Goal: Task Accomplishment & Management: Use online tool/utility

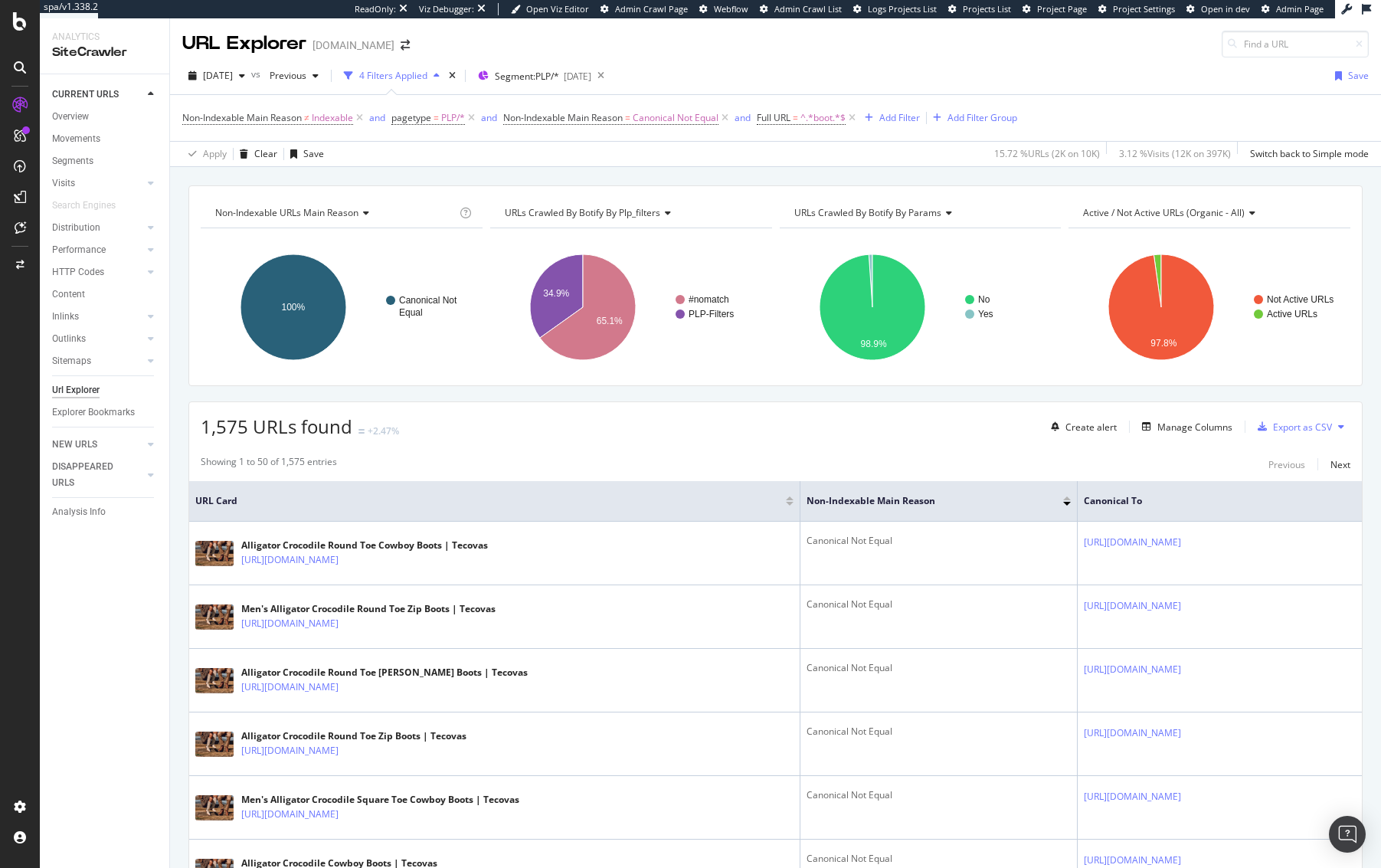
click at [1174, 438] on div "Create alert Manage Columns Export as CSV" at bounding box center [1198, 426] width 305 height 26
click at [1179, 427] on div "Manage Columns" at bounding box center [1195, 427] width 75 height 13
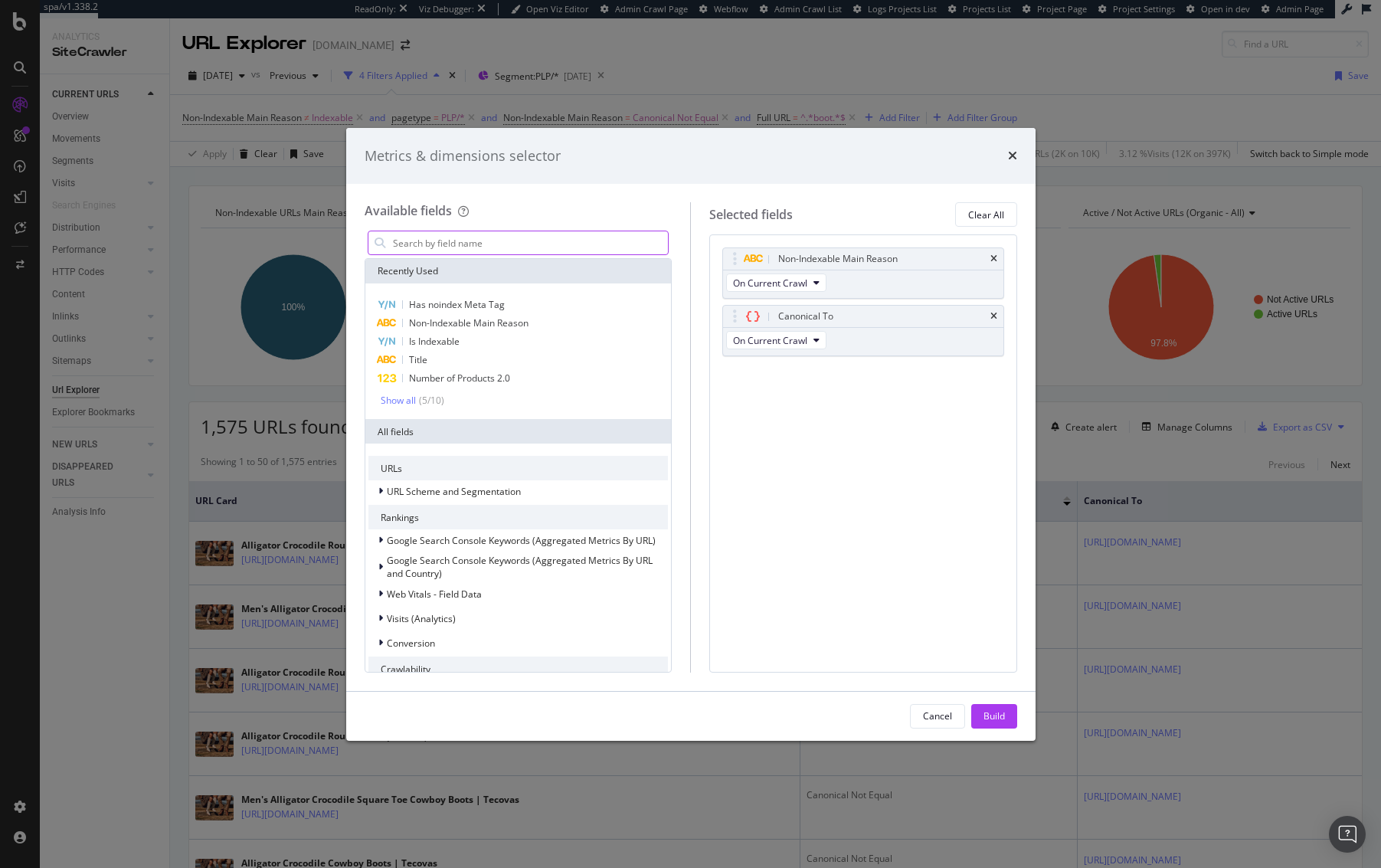
click at [450, 244] on input "modal" at bounding box center [530, 243] width 277 height 23
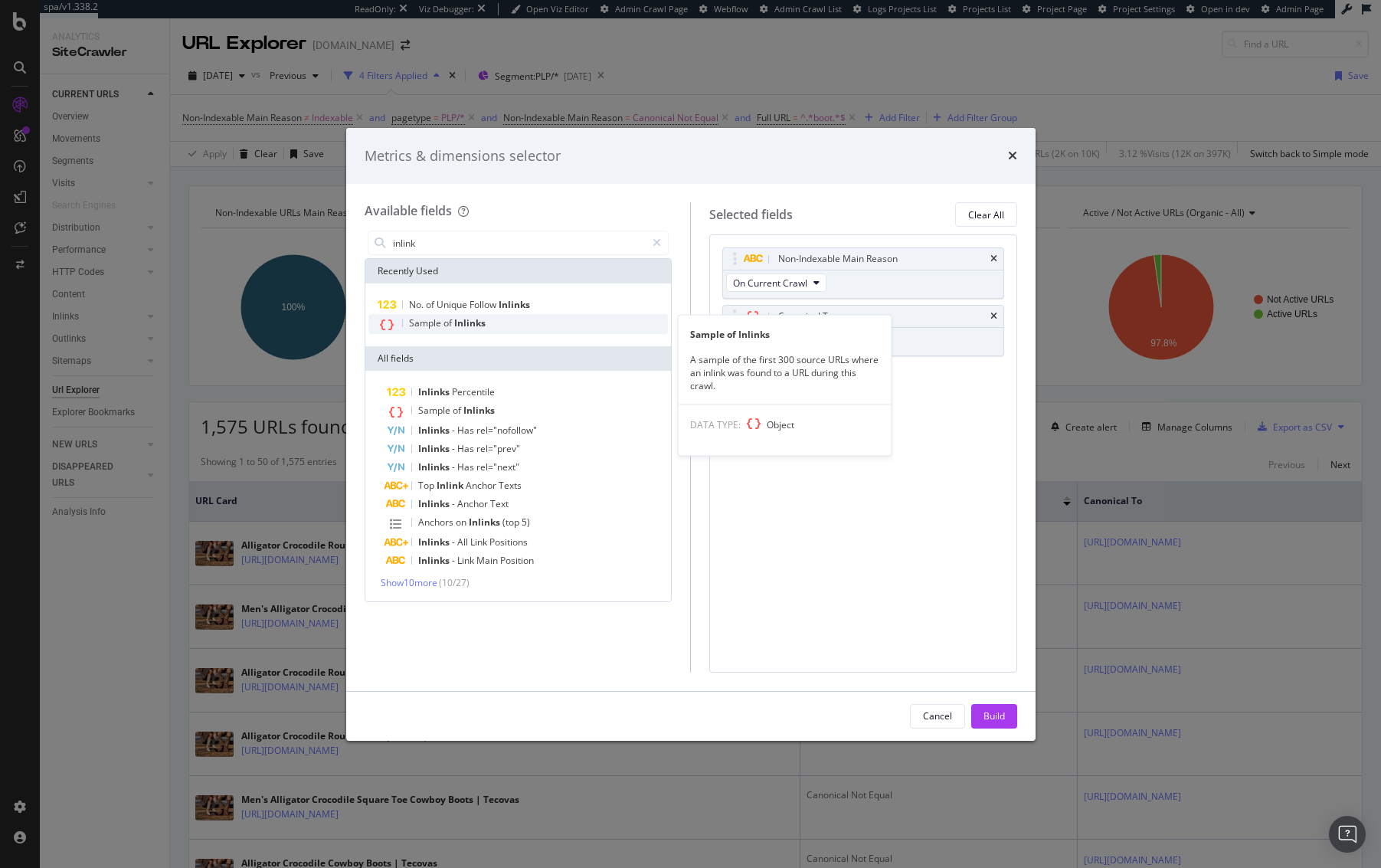
type input "inlink"
click at [439, 329] on span "Sample" at bounding box center [427, 323] width 35 height 13
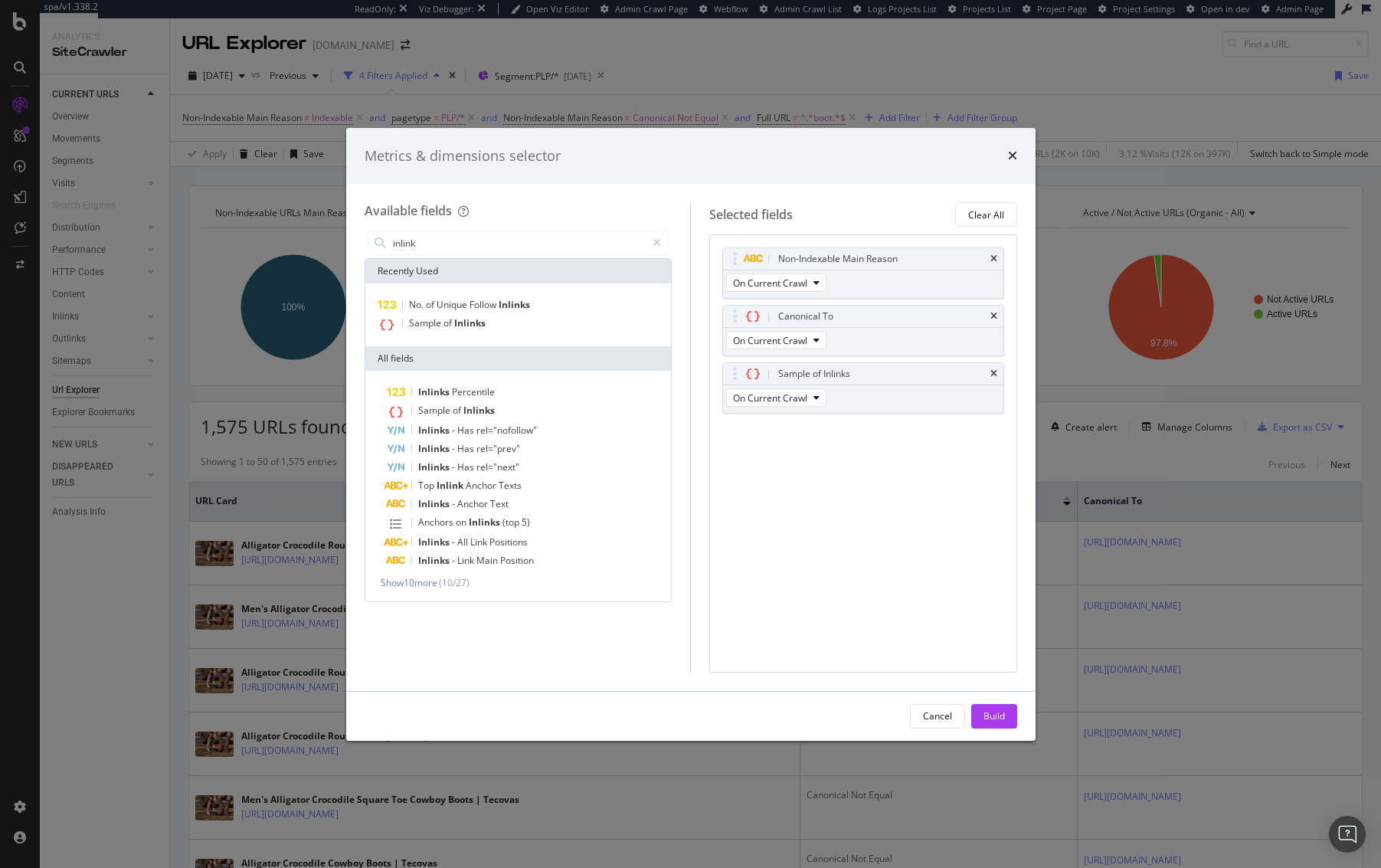
click at [992, 718] on div "Build" at bounding box center [994, 716] width 22 height 13
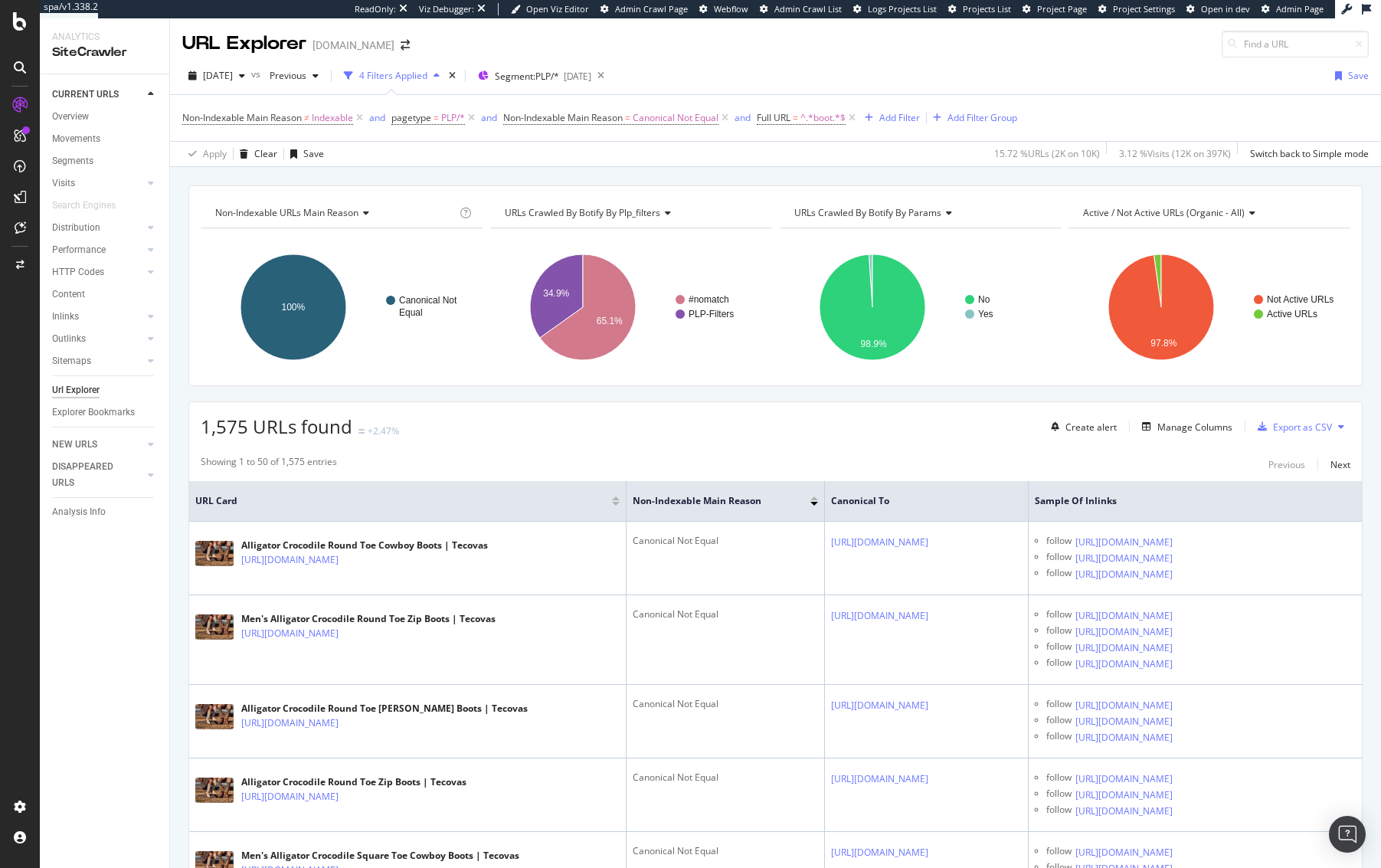
click at [945, 158] on div "Apply Clear Save 15.72 % URLs ( 2K on 10K ) 3.12 % Visits ( 12K on 397K ) Switc…" at bounding box center [775, 154] width 1211 height 25
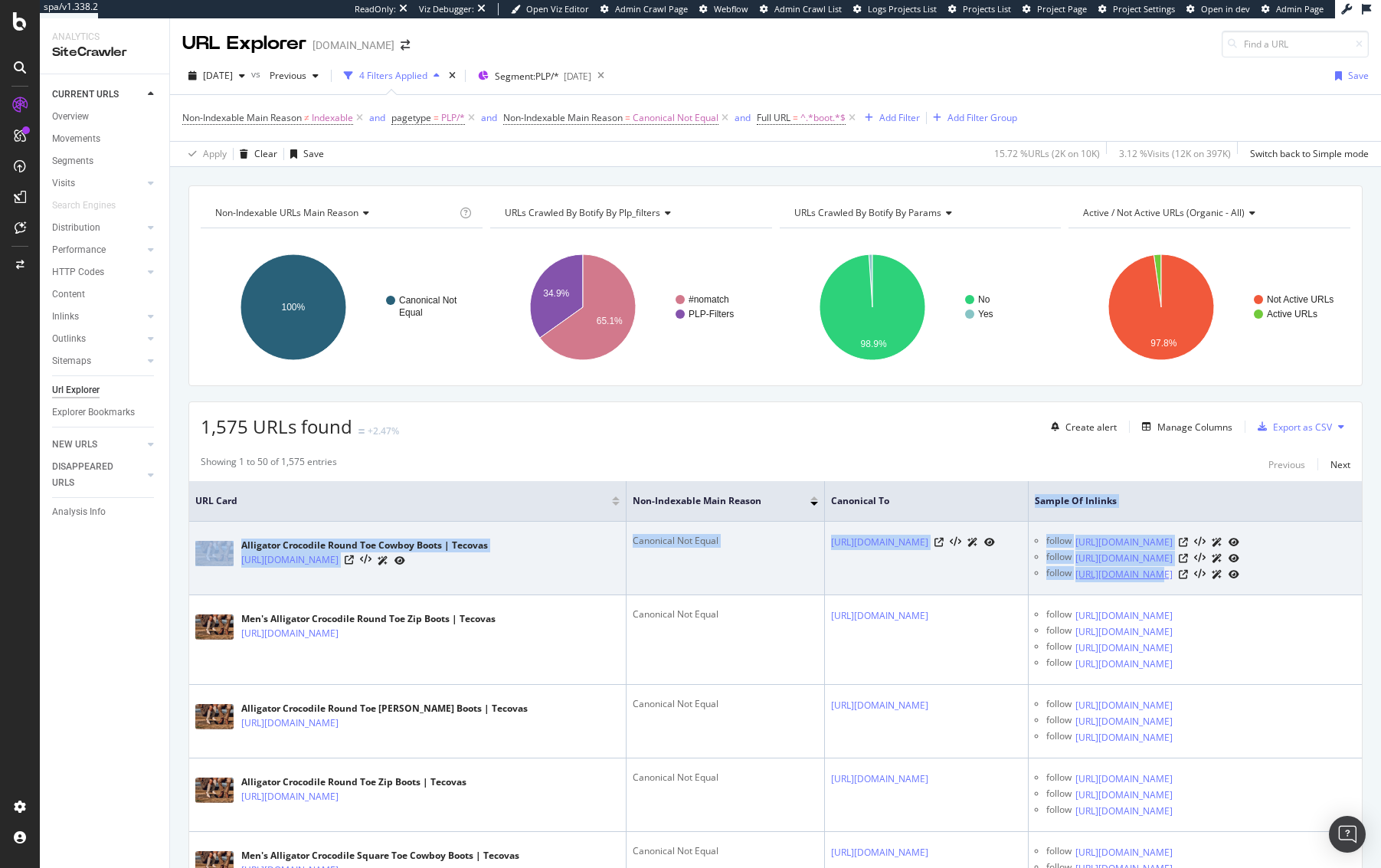
drag, startPoint x: 1129, startPoint y: 500, endPoint x: 1250, endPoint y: 593, distance: 152.6
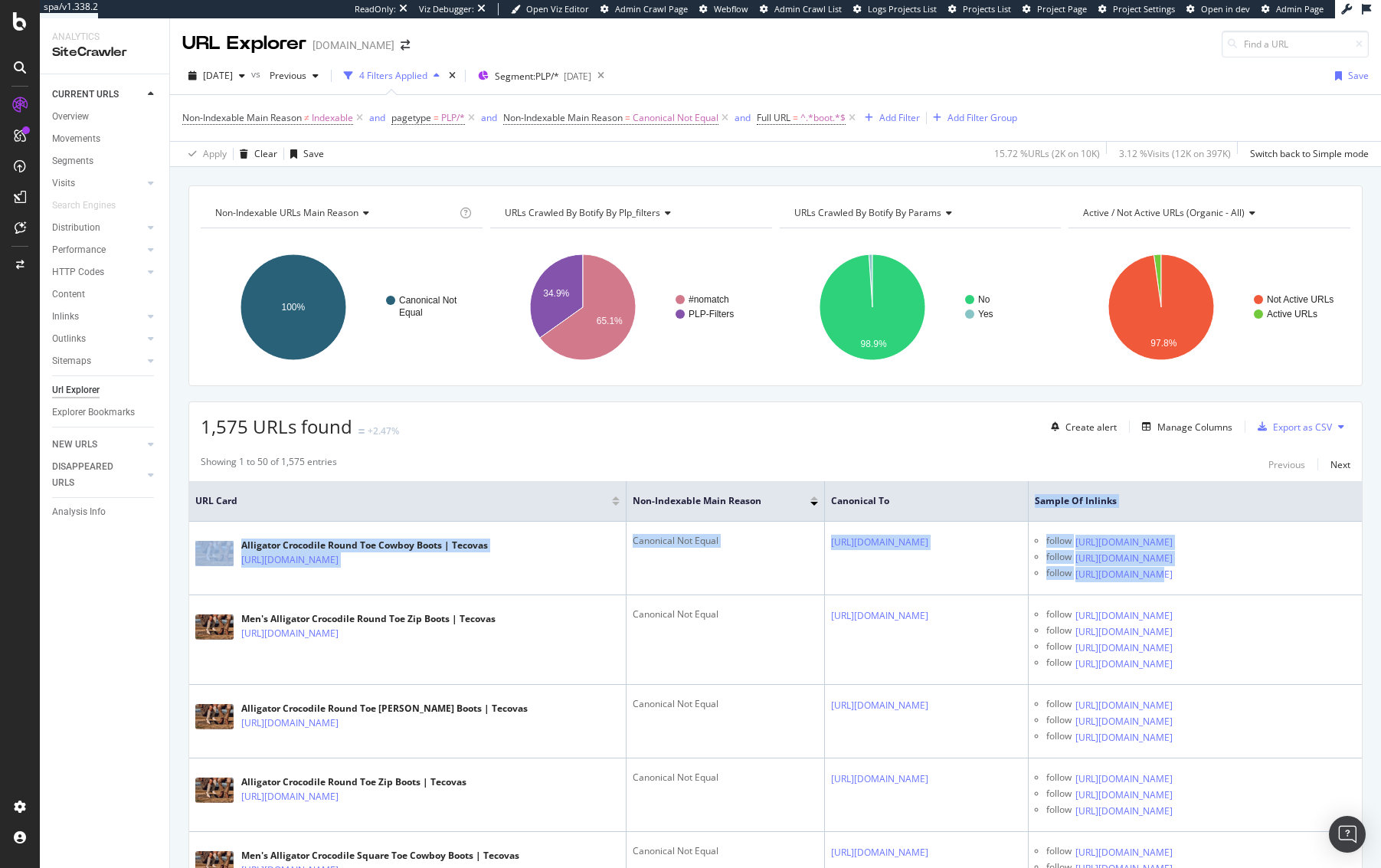
click at [1144, 492] on th "Sample of Inlinks" at bounding box center [1196, 501] width 334 height 41
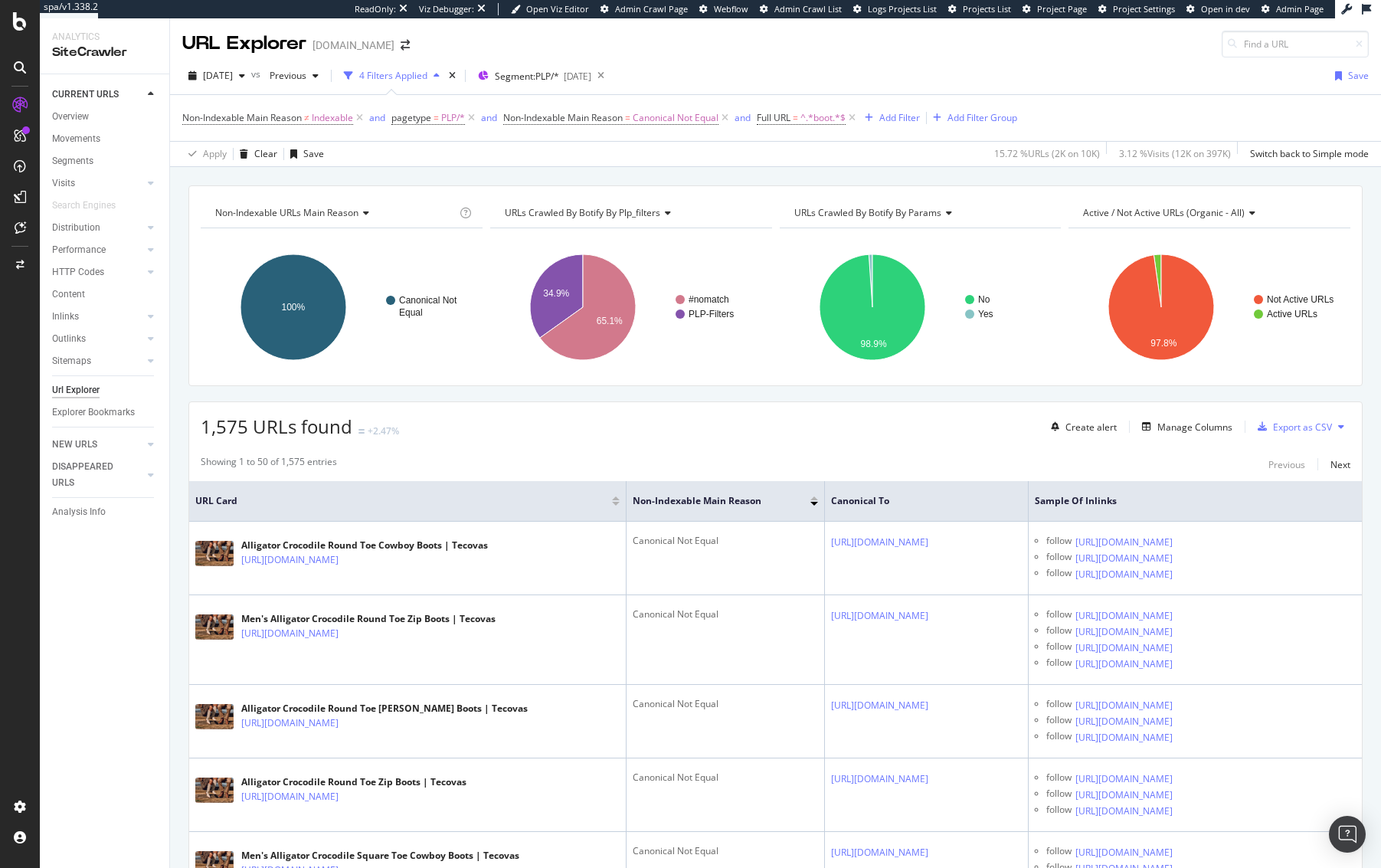
click at [1238, 439] on div "Create alert Manage Columns Export as CSV" at bounding box center [1198, 426] width 305 height 26
click at [1238, 429] on div "Export as CSV" at bounding box center [1302, 427] width 59 height 13
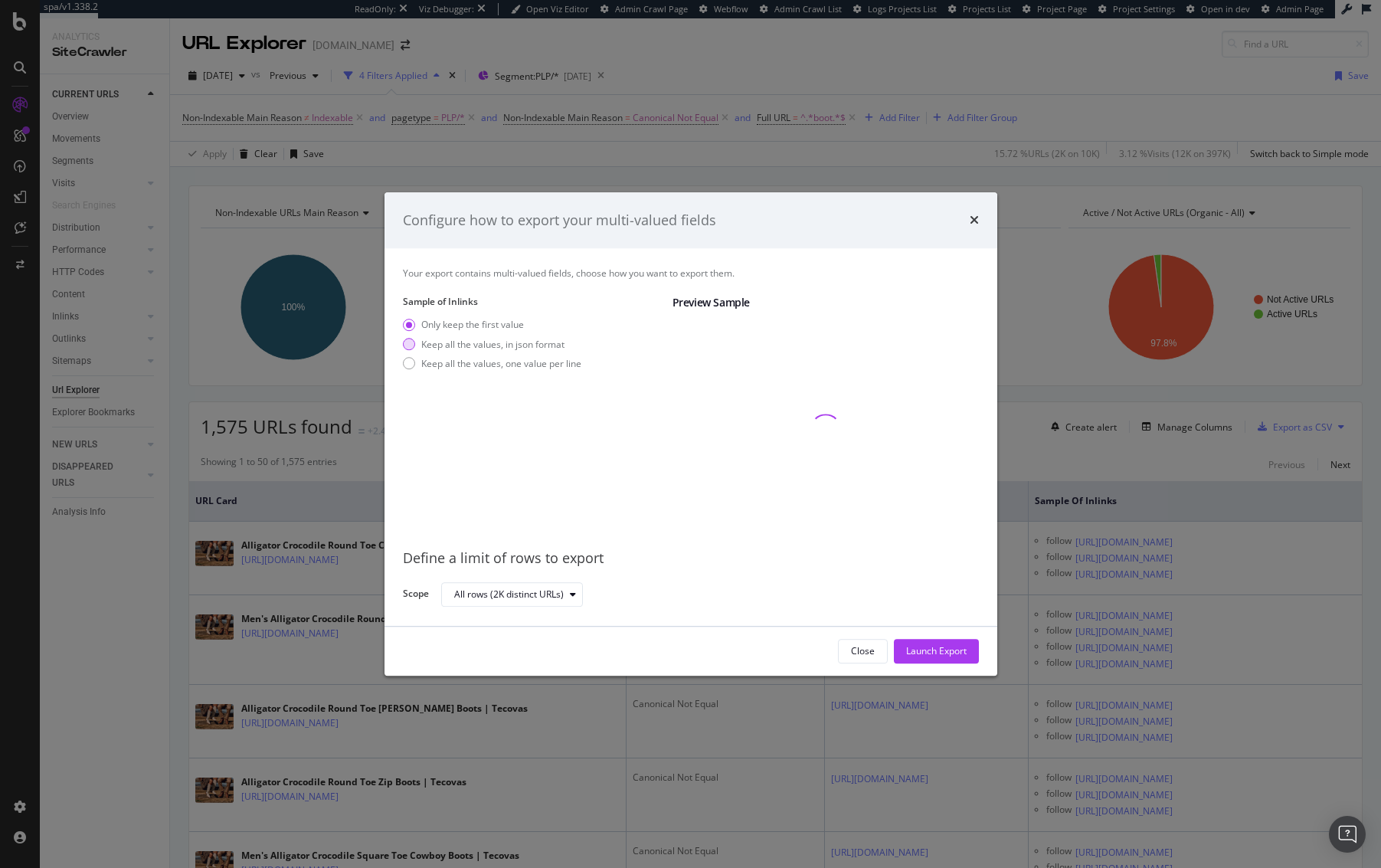
click at [502, 346] on div "Keep all the values, in json format" at bounding box center [493, 344] width 144 height 13
click at [953, 649] on div "Launch Export" at bounding box center [936, 651] width 61 height 13
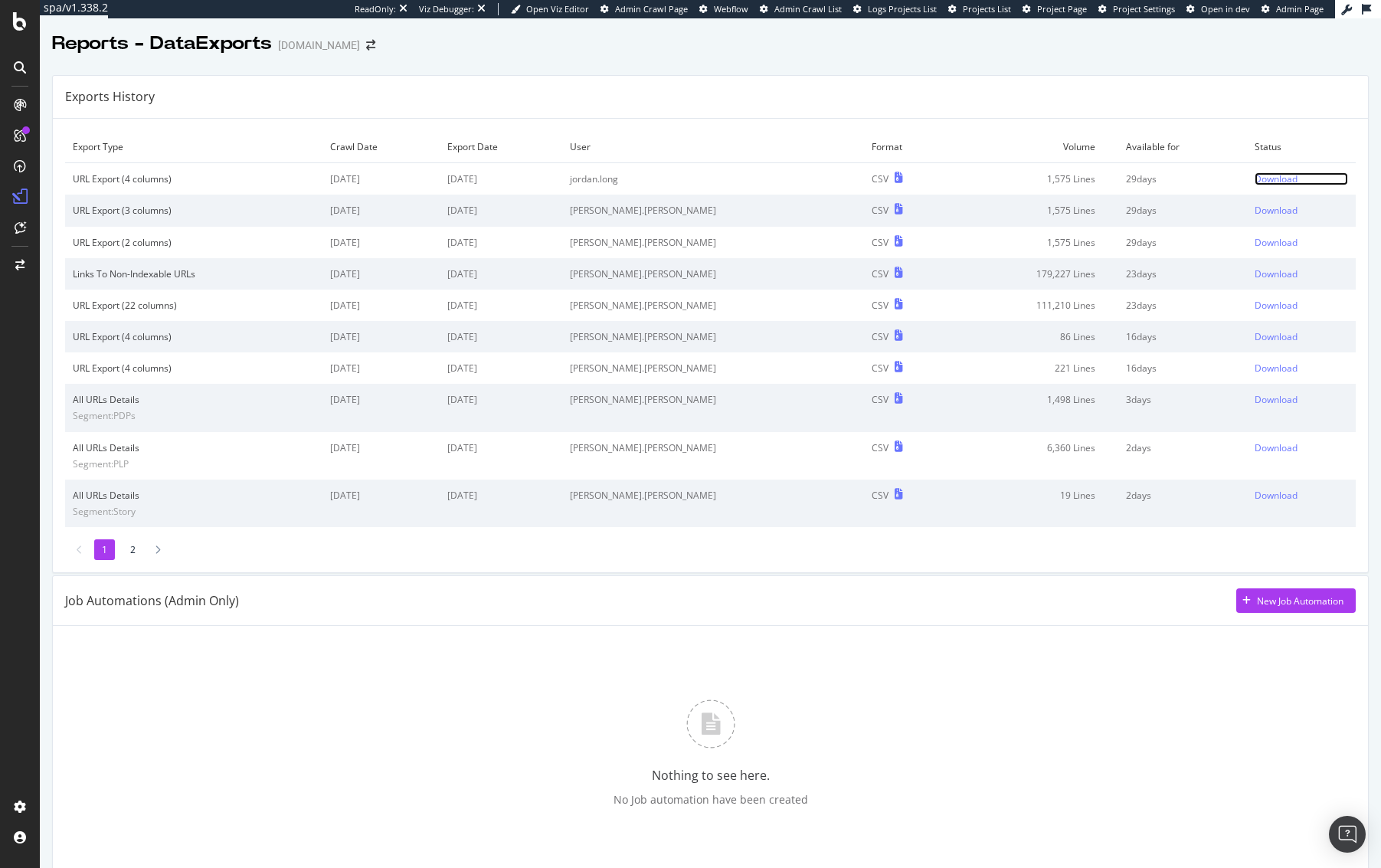
click at [1255, 180] on div "Download" at bounding box center [1276, 179] width 43 height 13
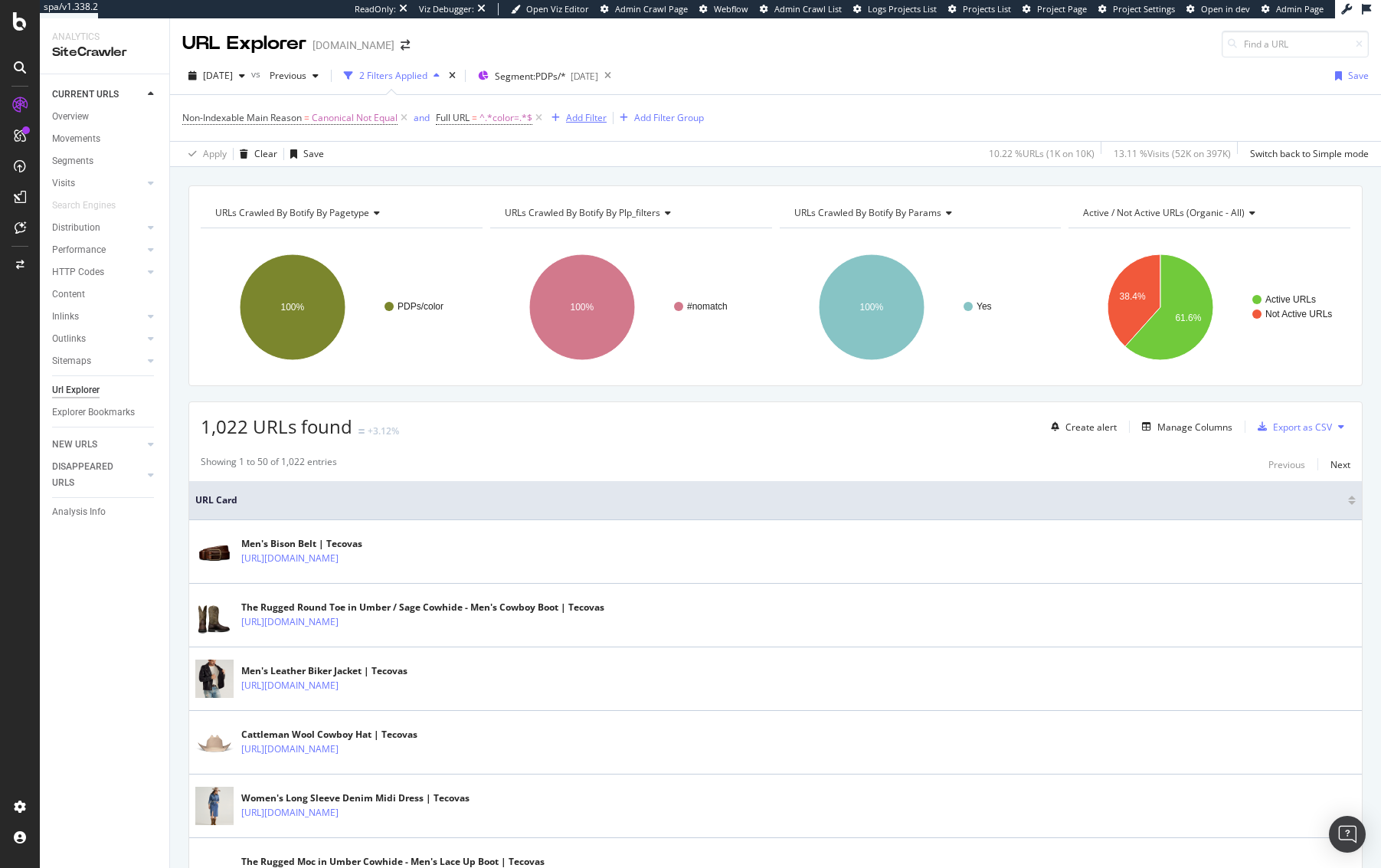
click at [588, 124] on div "Add Filter" at bounding box center [576, 118] width 61 height 17
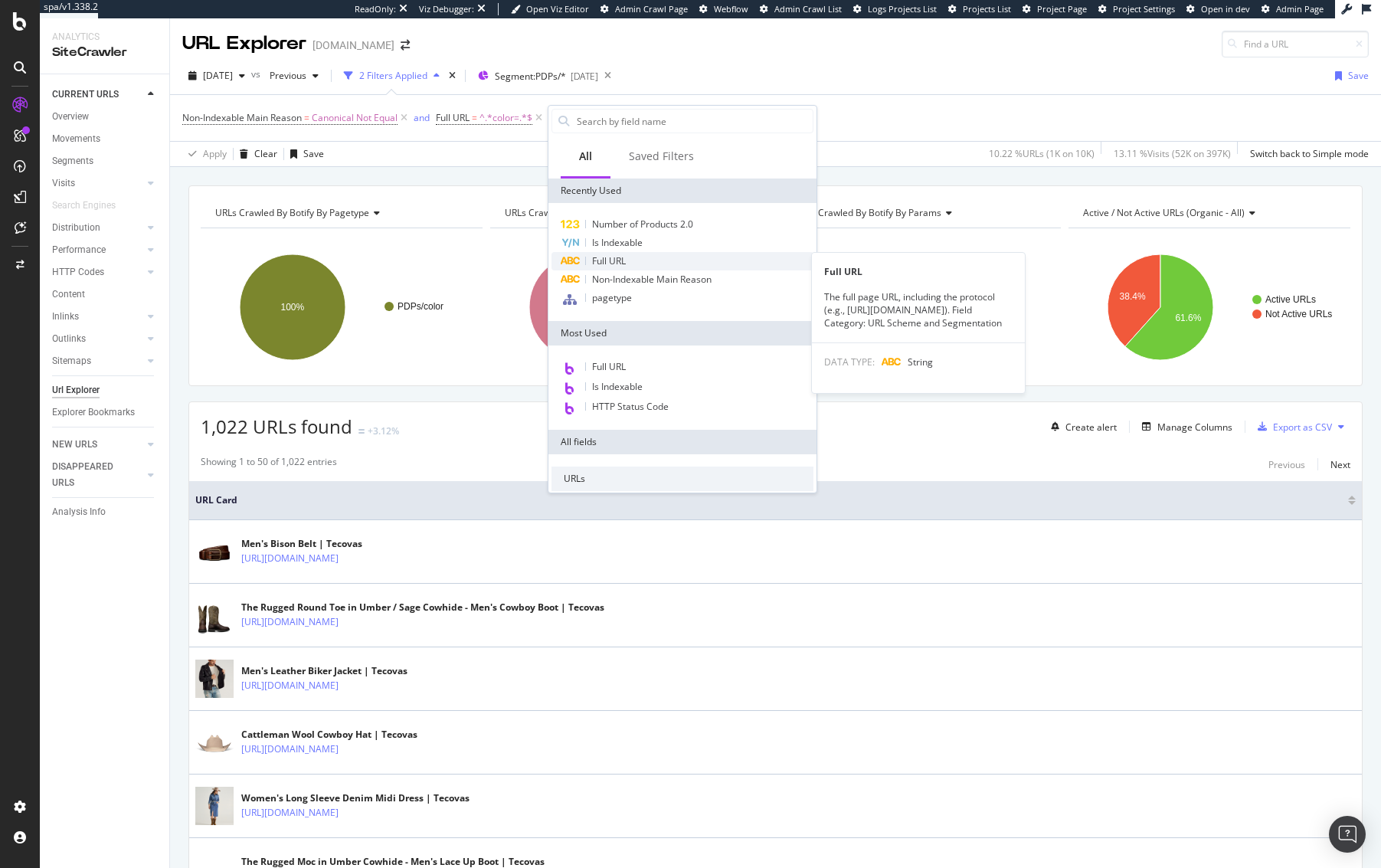
click at [620, 264] on span "Full URL" at bounding box center [608, 261] width 34 height 13
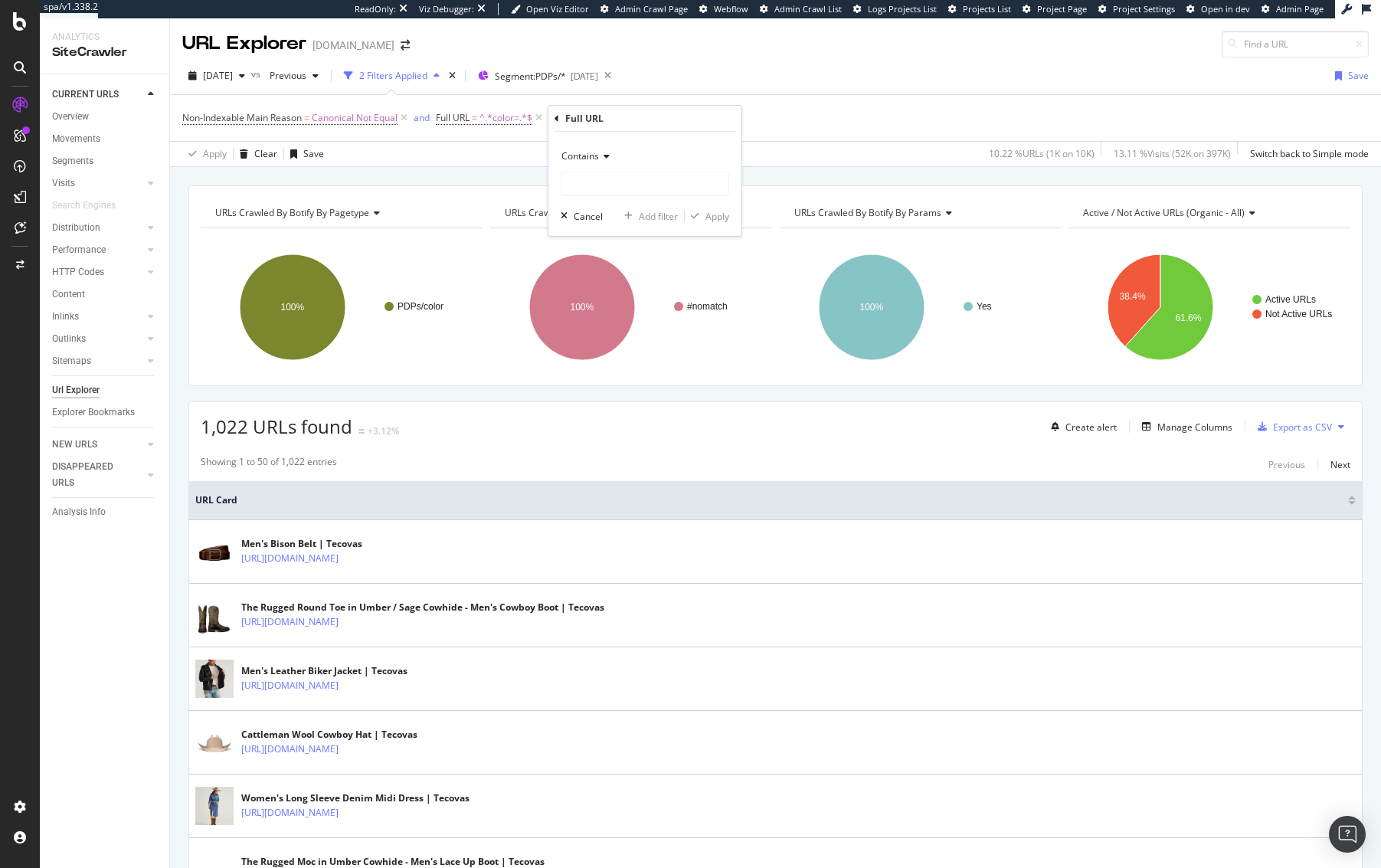
click at [589, 158] on span "Contains" at bounding box center [580, 156] width 37 height 13
click at [612, 327] on span "Doesn't contain" at bounding box center [602, 328] width 66 height 13
click at [633, 184] on input "text" at bounding box center [645, 184] width 167 height 25
type input "boot"
click at [713, 213] on div "Apply" at bounding box center [717, 217] width 24 height 13
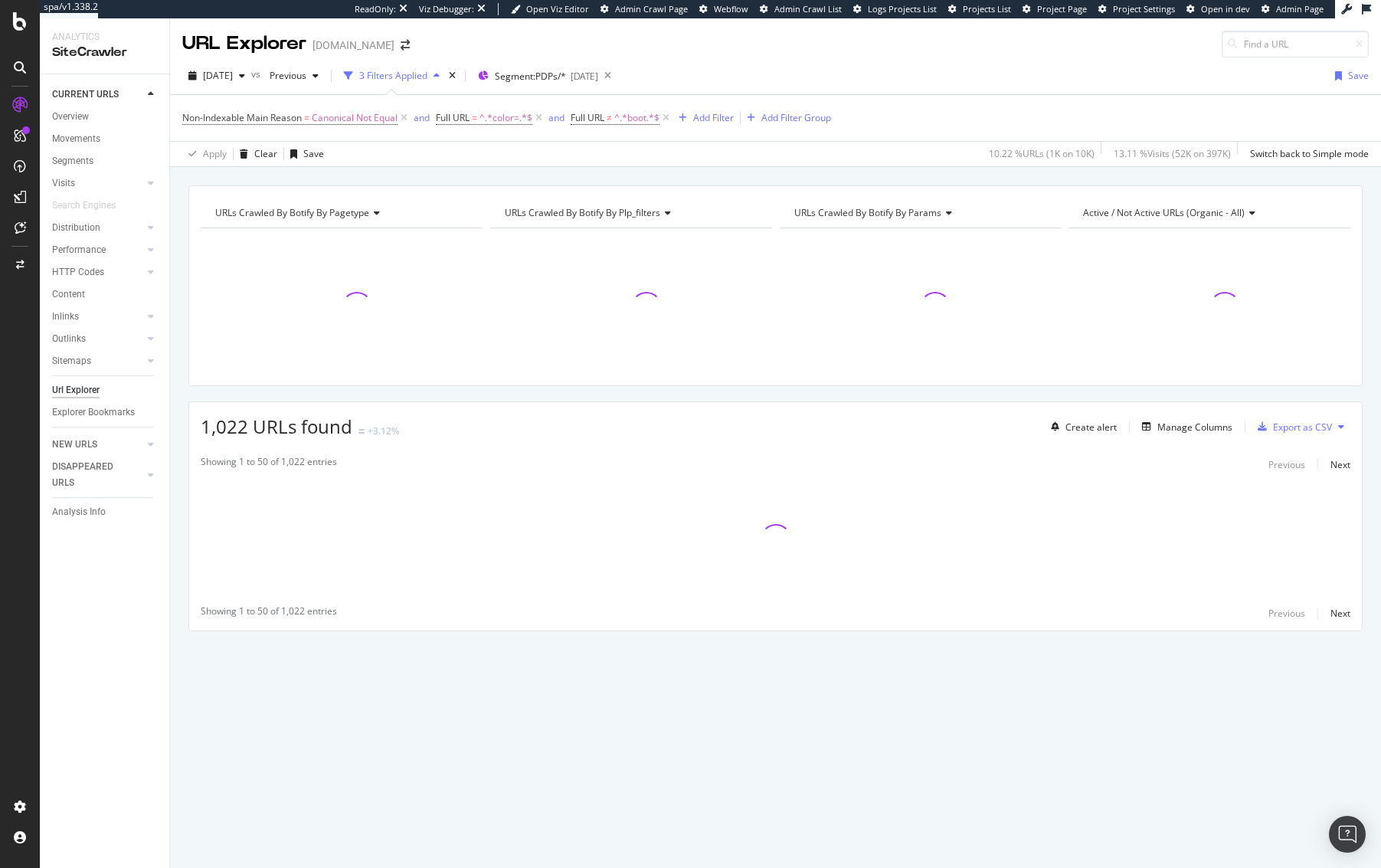
click at [722, 178] on div "URLs Crawled By Botify By pagetype Chart (by Value) Table Expand Export as CSV …" at bounding box center [775, 185] width 1211 height 37
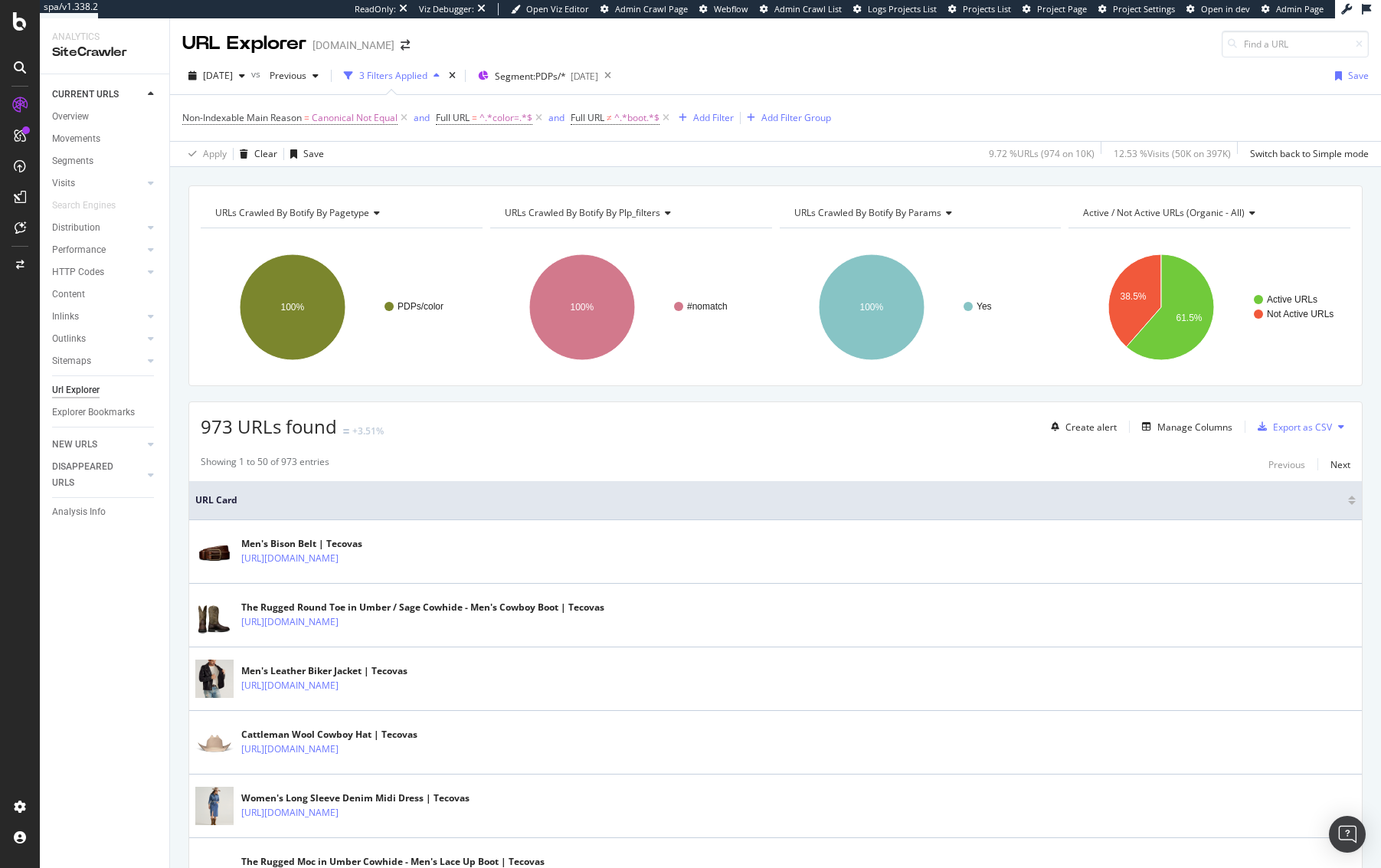
click at [1085, 101] on div "Non-Indexable Main Reason = Canonical Not Equal and Full URL = ^.*color=.*$ and…" at bounding box center [776, 117] width 1187 height 46
click at [700, 119] on div "Add Filter" at bounding box center [713, 118] width 41 height 13
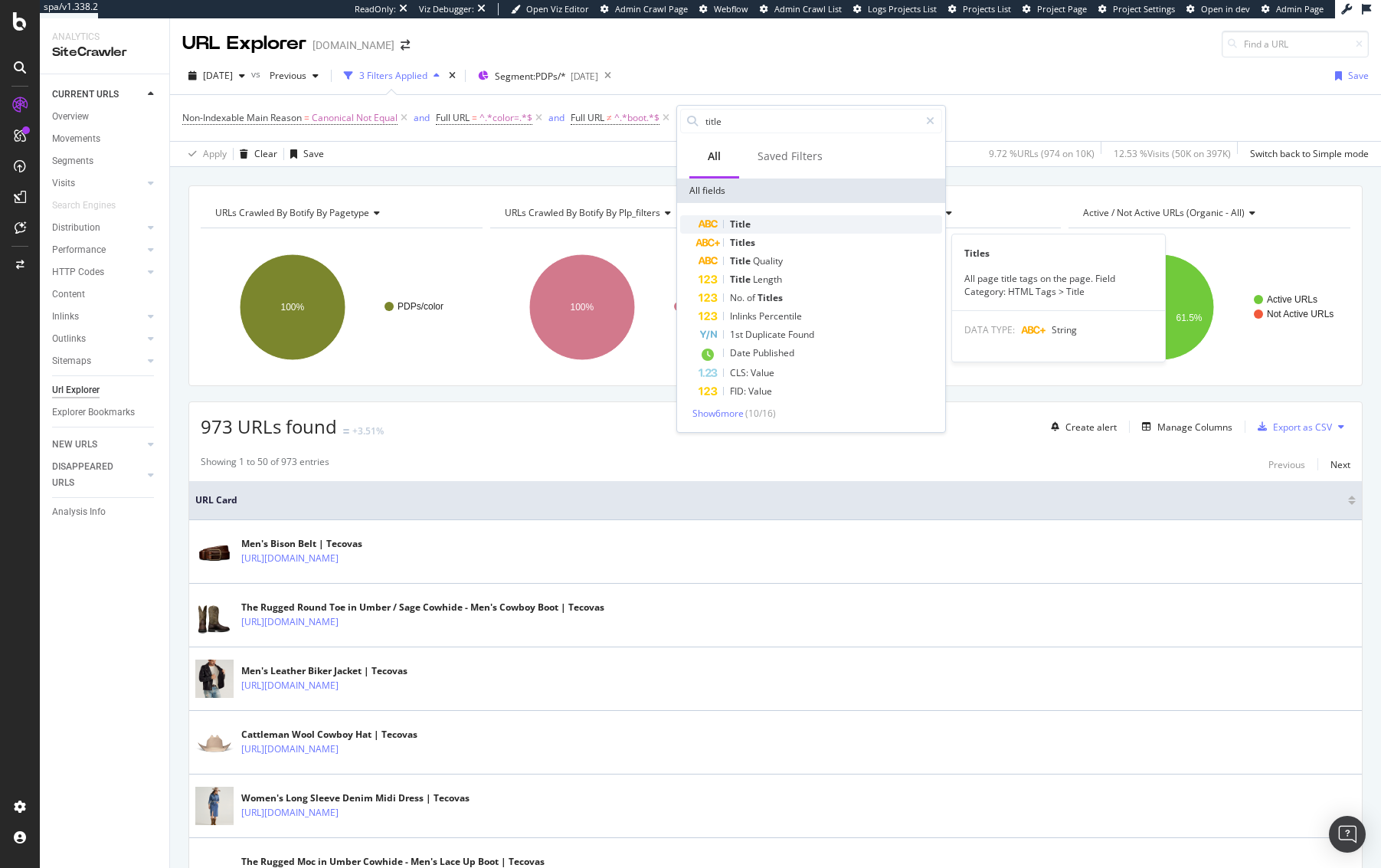
type input "title"
click at [759, 219] on div "Title" at bounding box center [821, 224] width 244 height 18
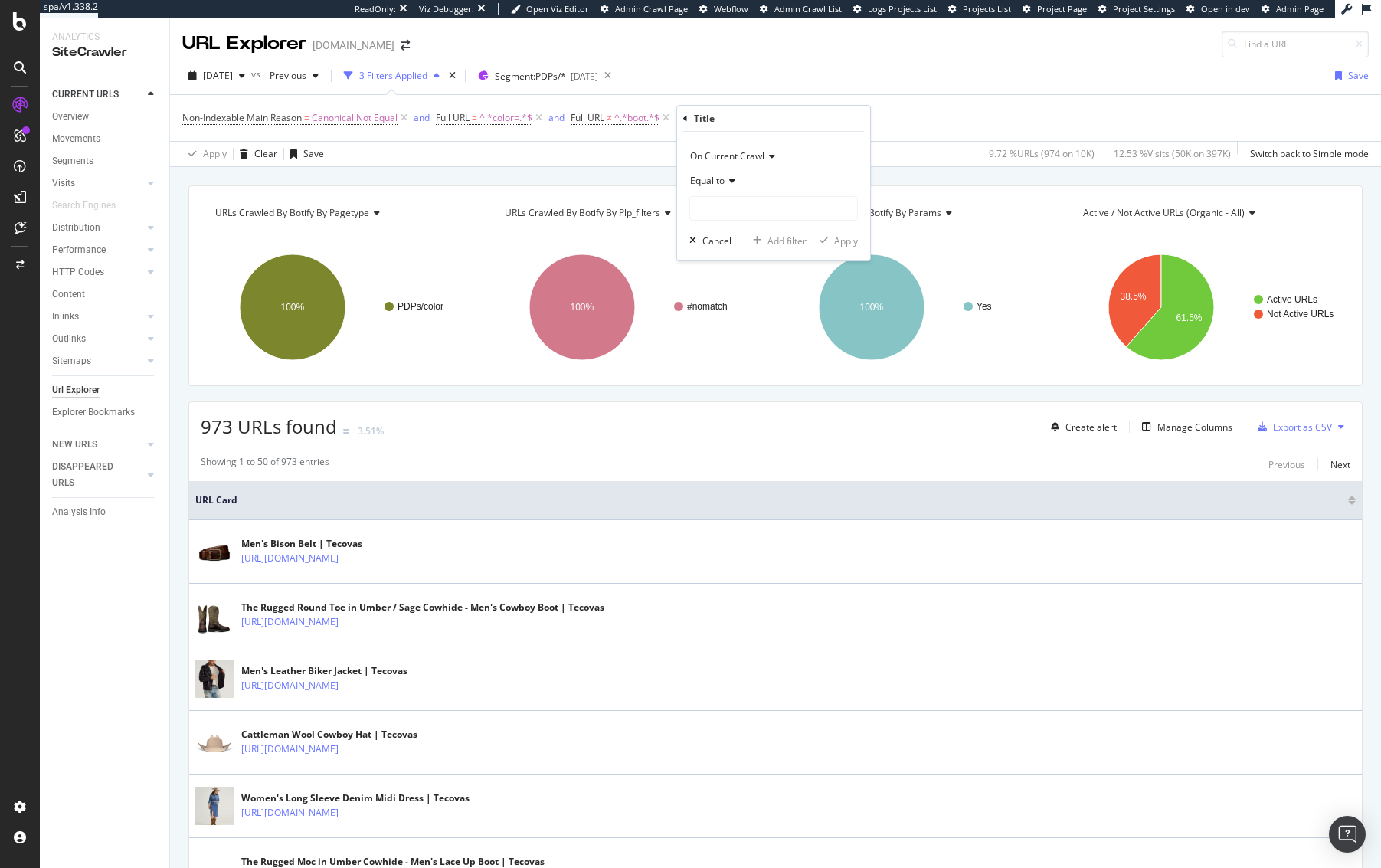
click at [738, 181] on div "Equal to" at bounding box center [773, 181] width 168 height 25
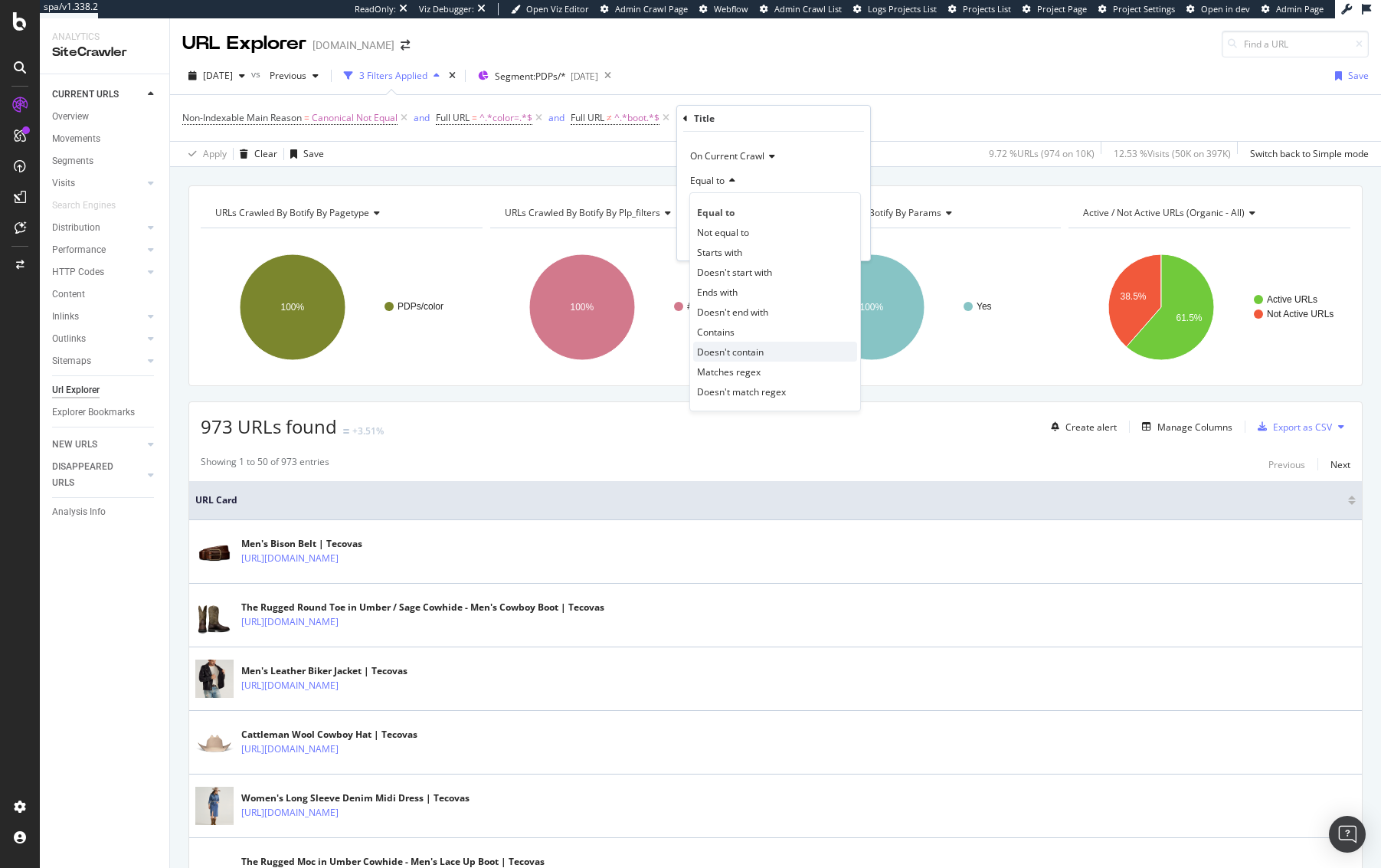
click at [771, 349] on div "Doesn't contain" at bounding box center [775, 352] width 164 height 20
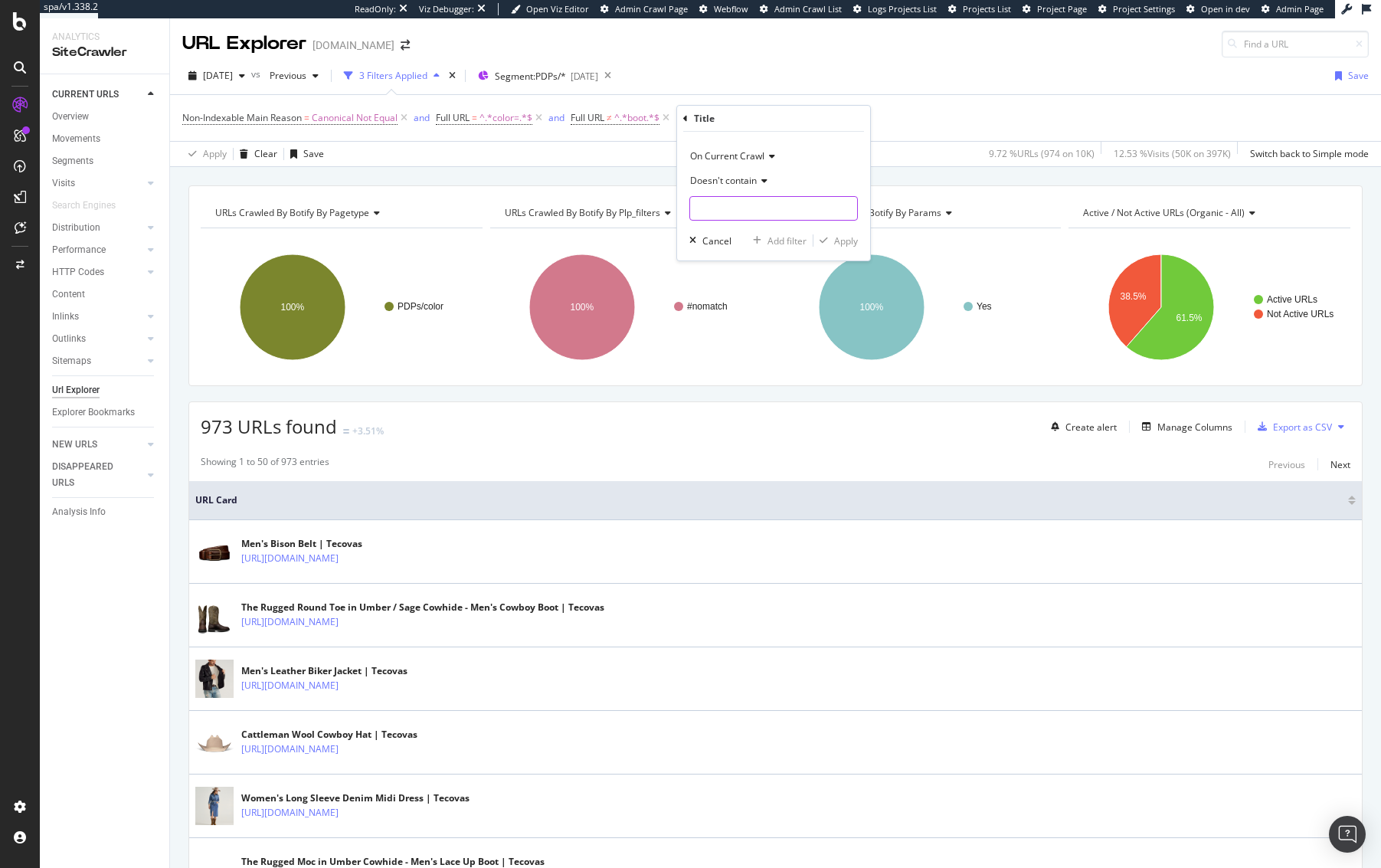
click at [748, 215] on input "text" at bounding box center [773, 208] width 167 height 25
type input "boot"
click at [839, 241] on div "Apply" at bounding box center [846, 241] width 24 height 13
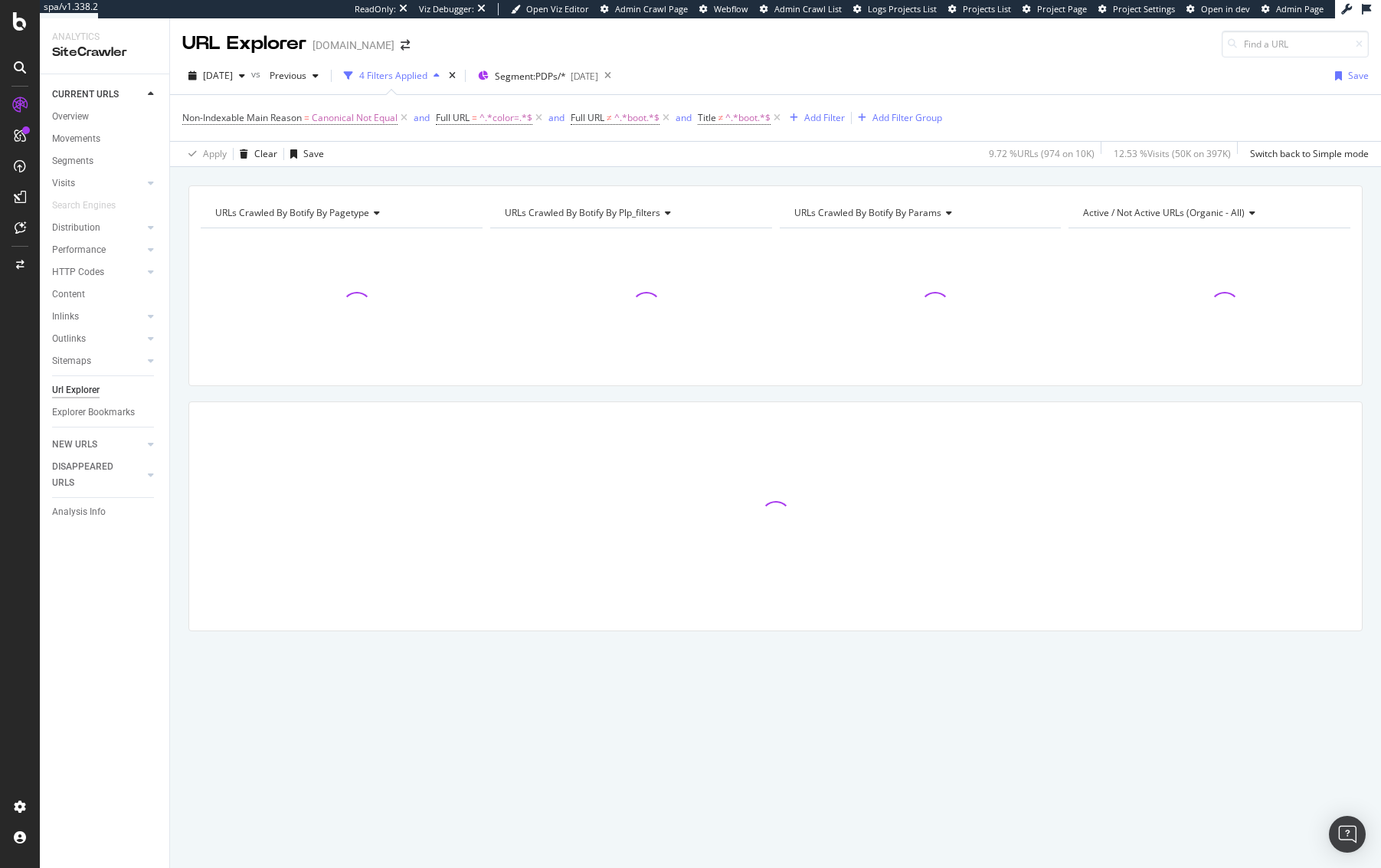
click at [716, 168] on div "URLs Crawled By Botify By pagetype Chart (by Value) Table Expand Export as CSV …" at bounding box center [775, 185] width 1211 height 37
click at [711, 180] on div "URLs Crawled By Botify By pagetype Chart (by Value) Table Expand Export as CSV …" at bounding box center [775, 185] width 1211 height 37
click at [716, 179] on div "URLs Crawled By Botify By pagetype Chart (by Value) Table Expand Export as CSV …" at bounding box center [775, 185] width 1211 height 37
click at [715, 174] on div "URLs Crawled By Botify By pagetype Chart (by Value) Table Expand Export as CSV …" at bounding box center [775, 185] width 1211 height 37
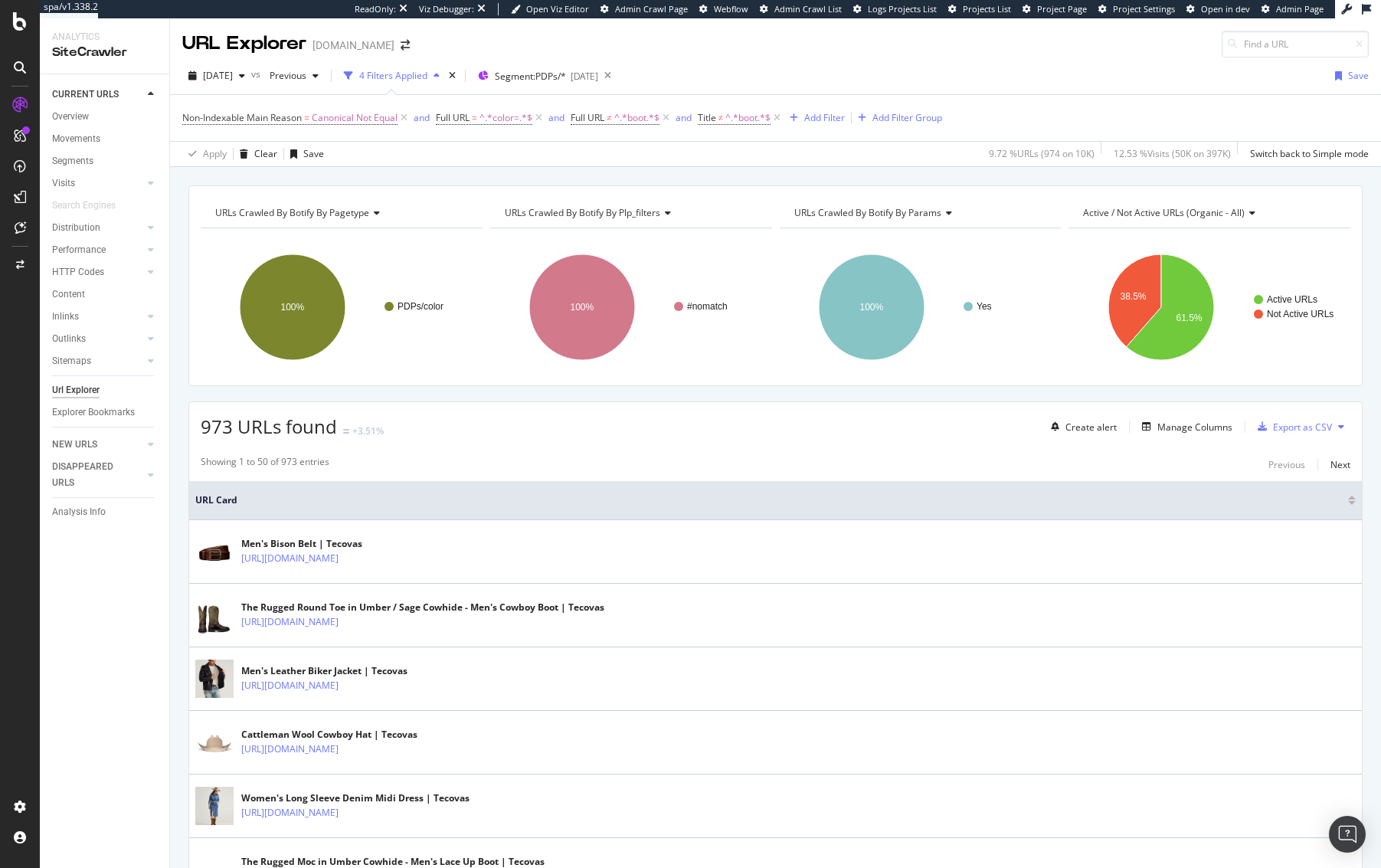
click at [910, 173] on div "URLs Crawled By Botify By pagetype Chart (by Value) Table Expand Export as CSV …" at bounding box center [775, 185] width 1211 height 37
